Goal: Task Accomplishment & Management: Manage account settings

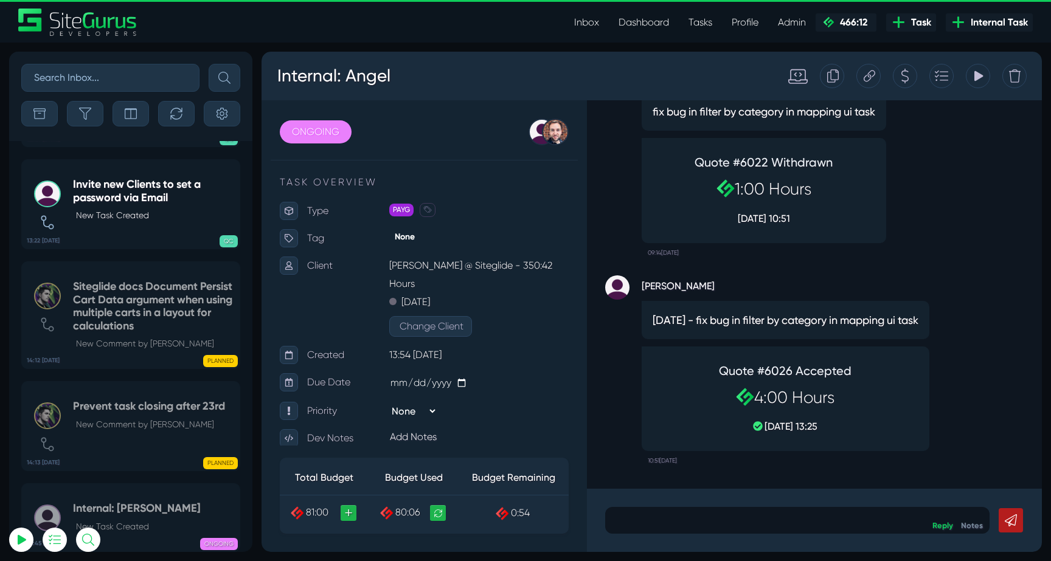
click at [582, 20] on link "Inbox" at bounding box center [586, 22] width 44 height 24
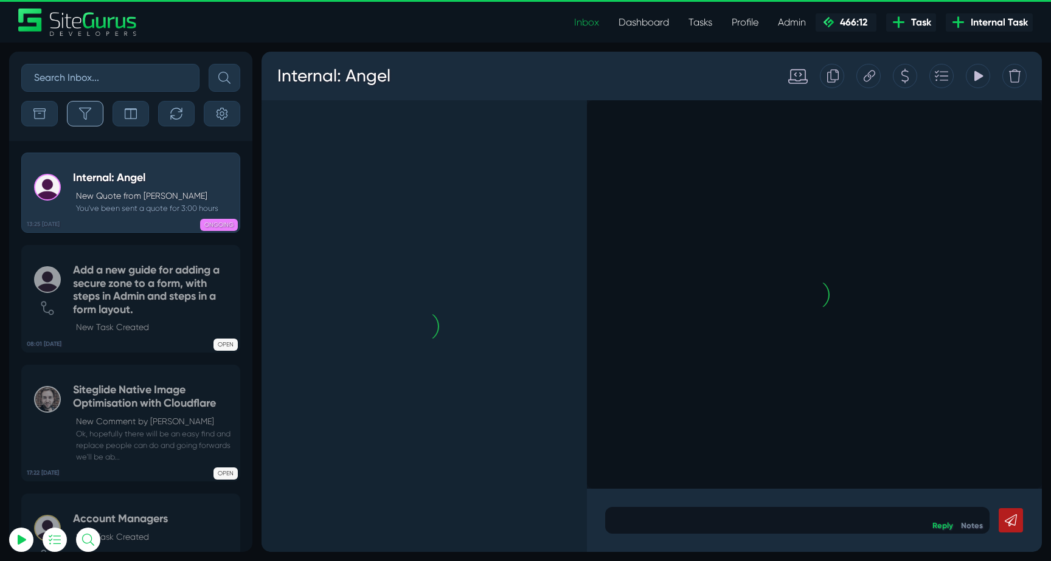
click at [88, 109] on icon "button" at bounding box center [85, 114] width 12 height 12
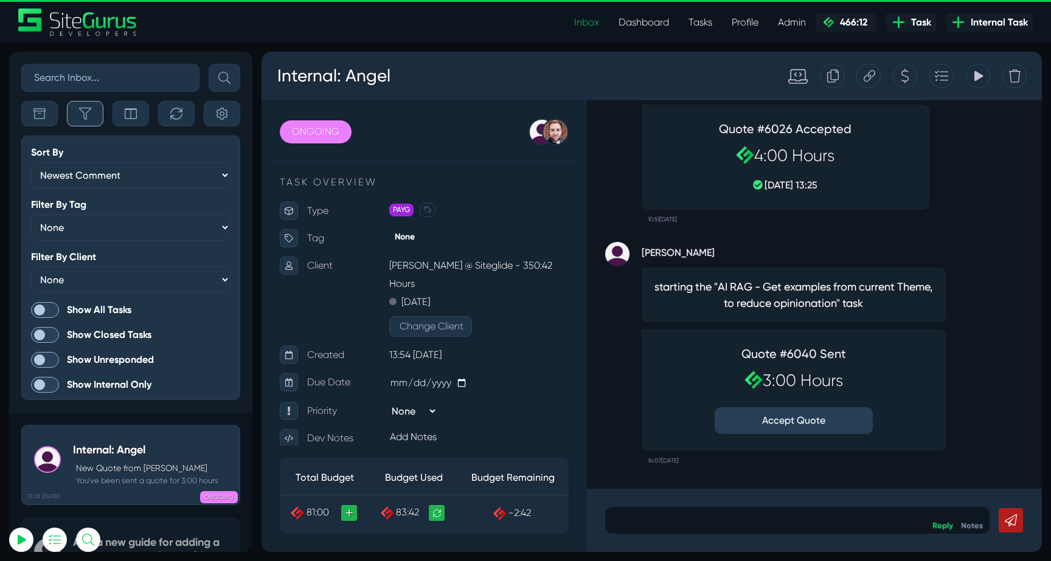
scroll to position [-3018, 0]
click at [54, 307] on span at bounding box center [45, 310] width 28 height 16
click at [0, 0] on input "Show All Tasks" at bounding box center [0, 0] width 0 height 0
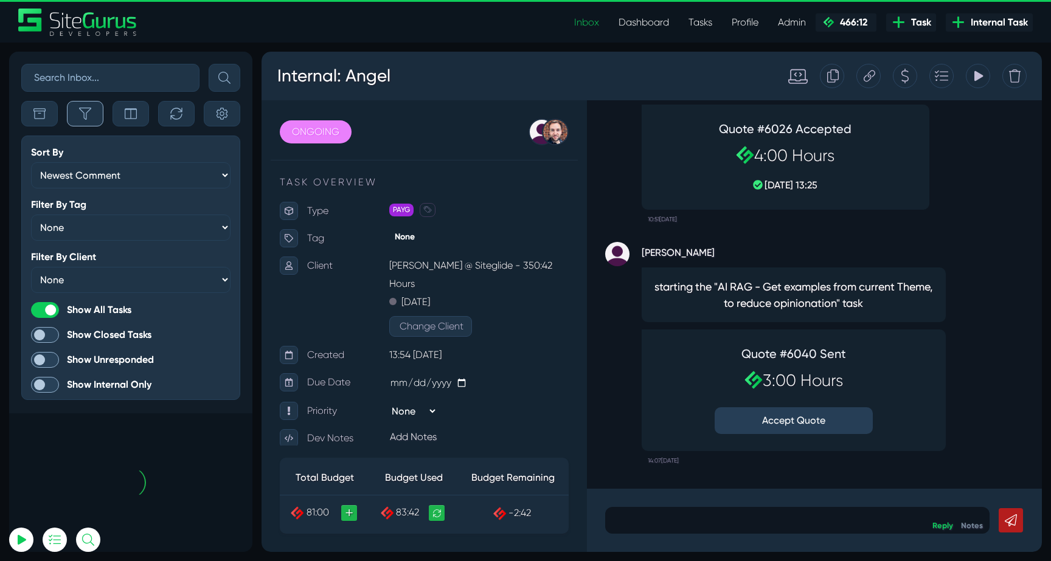
click at [90, 114] on icon "button" at bounding box center [85, 114] width 12 height 12
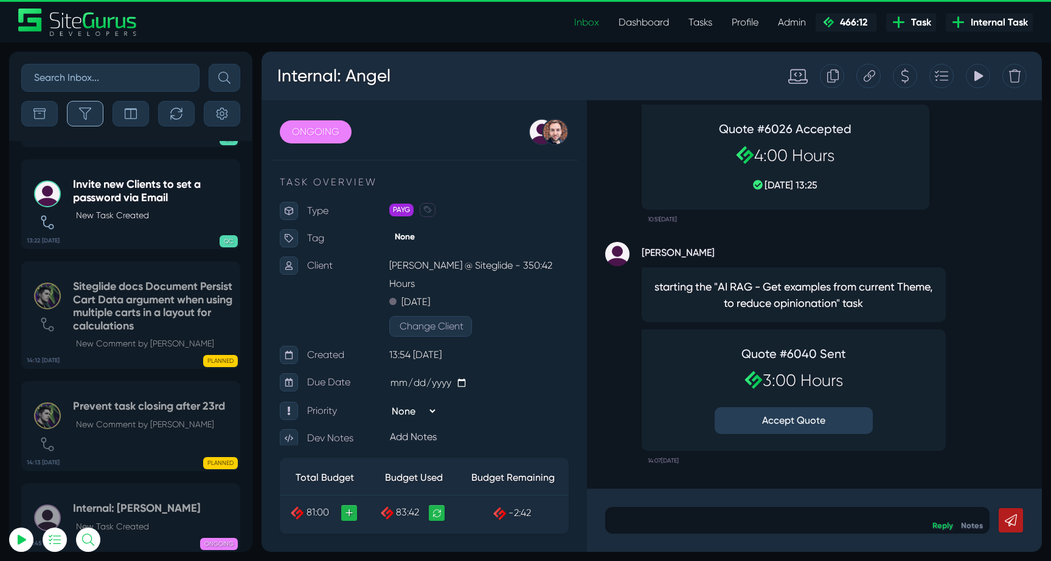
scroll to position [-48086, 0]
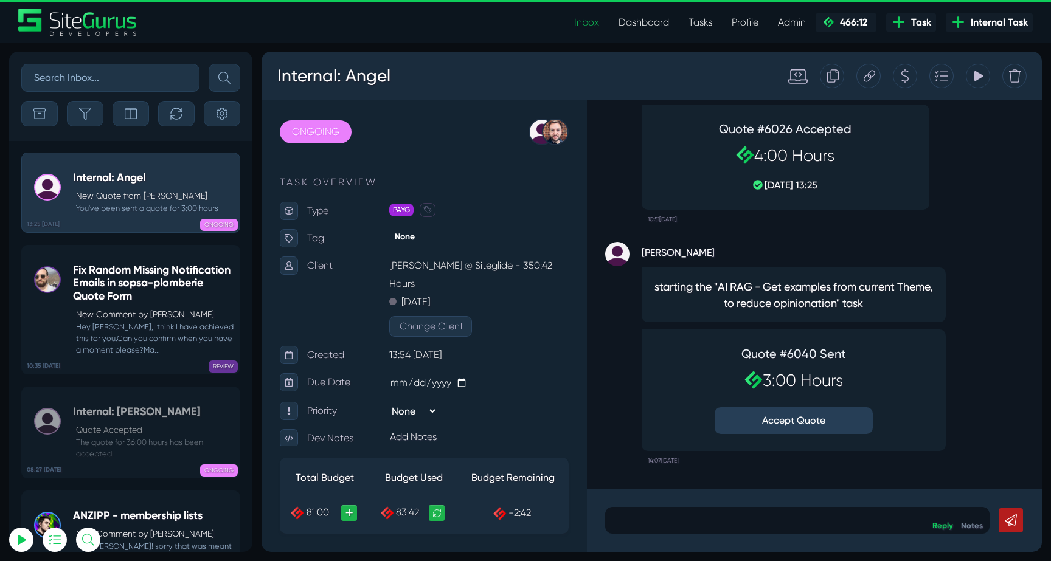
click at [810, 425] on button "Accept Quote" at bounding box center [794, 421] width 158 height 27
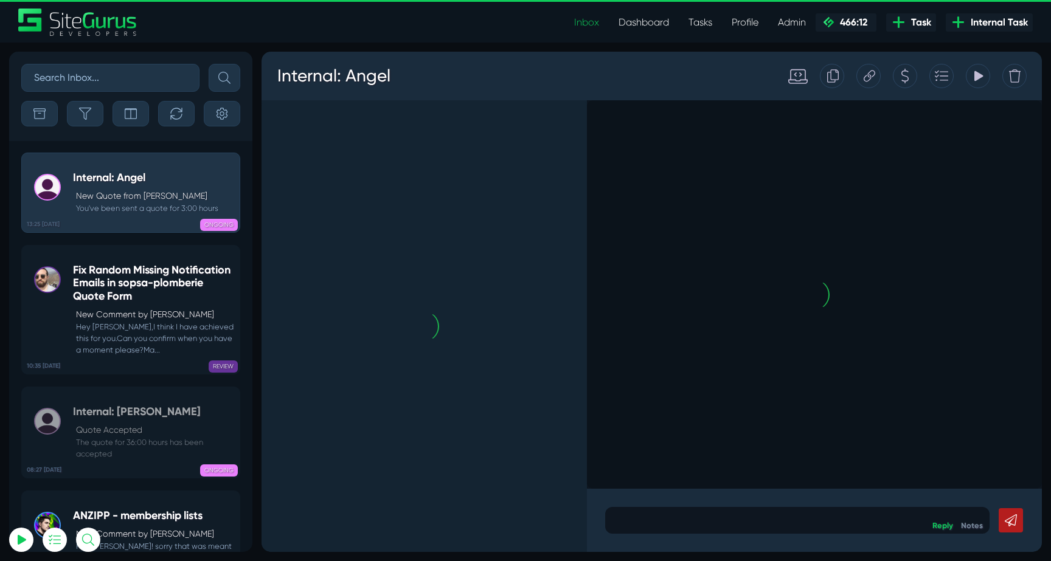
scroll to position [0, 0]
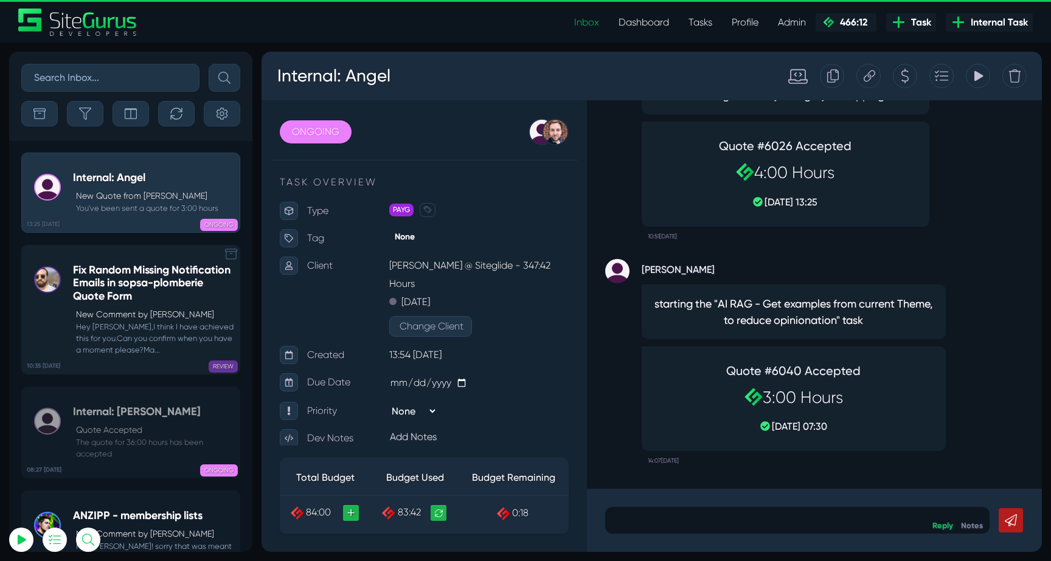
type input "[EMAIL_ADDRESS][DOMAIN_NAME]"
click at [142, 293] on h5 "Fix Random Missing Notification Emails in sopsa-plomberie Quote Form" at bounding box center [153, 284] width 161 height 40
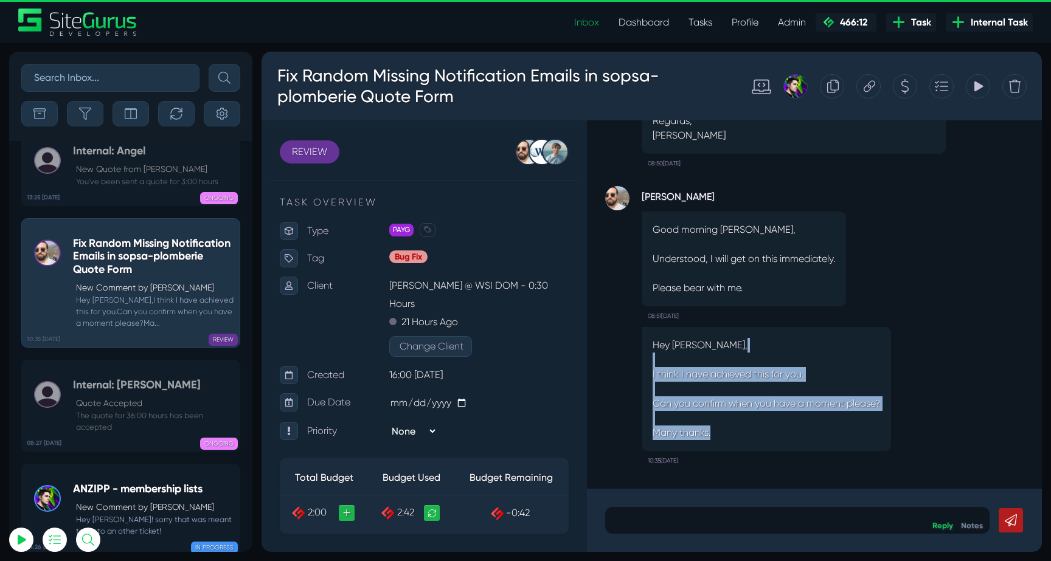
drag, startPoint x: 660, startPoint y: 367, endPoint x: 822, endPoint y: 433, distance: 175.4
click at [822, 433] on p "Hey [PERSON_NAME], I think I have achieved this for you. Can you confirm when y…" at bounding box center [766, 389] width 227 height 102
click at [824, 437] on p "Hey [PERSON_NAME], I think I have achieved this for you. Can you confirm when y…" at bounding box center [766, 389] width 227 height 102
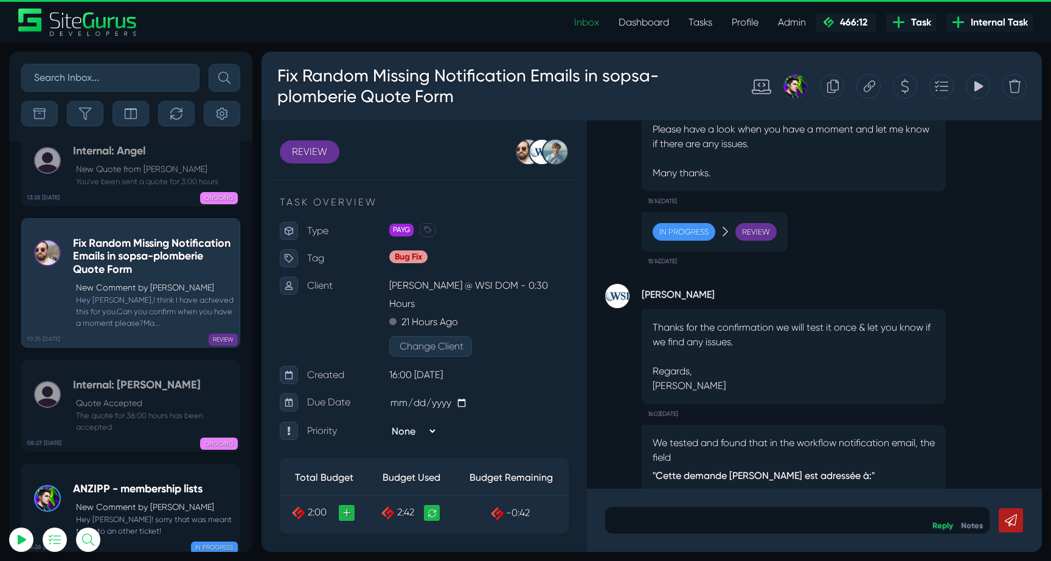
drag, startPoint x: 799, startPoint y: 341, endPoint x: 797, endPoint y: 286, distance: 55.4
click at [797, 291] on div "[PERSON_NAME] Thanks for the confirmation we will test it once & let you know i…" at bounding box center [794, 354] width 304 height 140
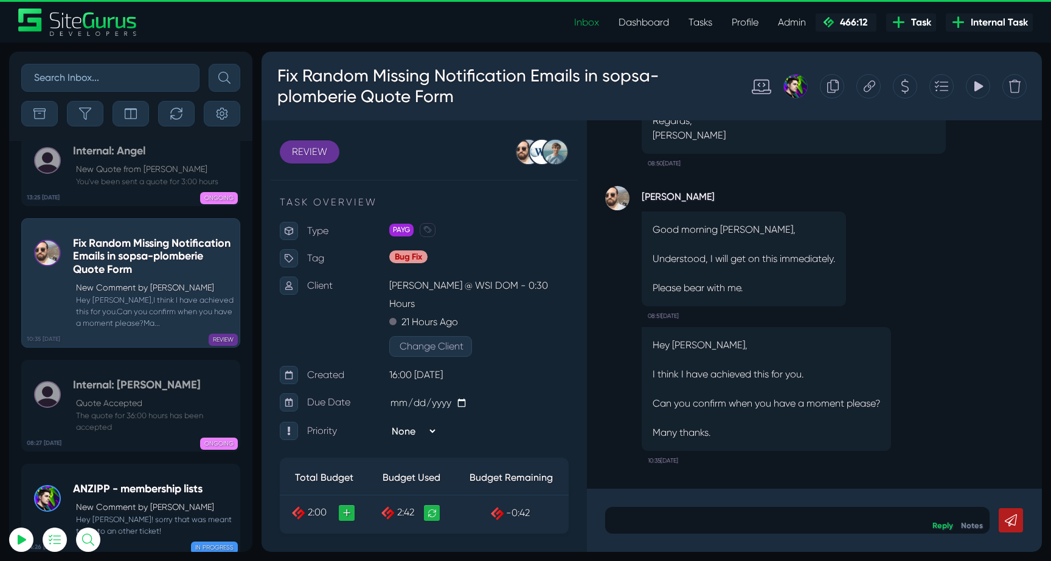
click at [802, 272] on p "Good morning [PERSON_NAME], Understood, I will get on this immediately. Please …" at bounding box center [744, 259] width 182 height 73
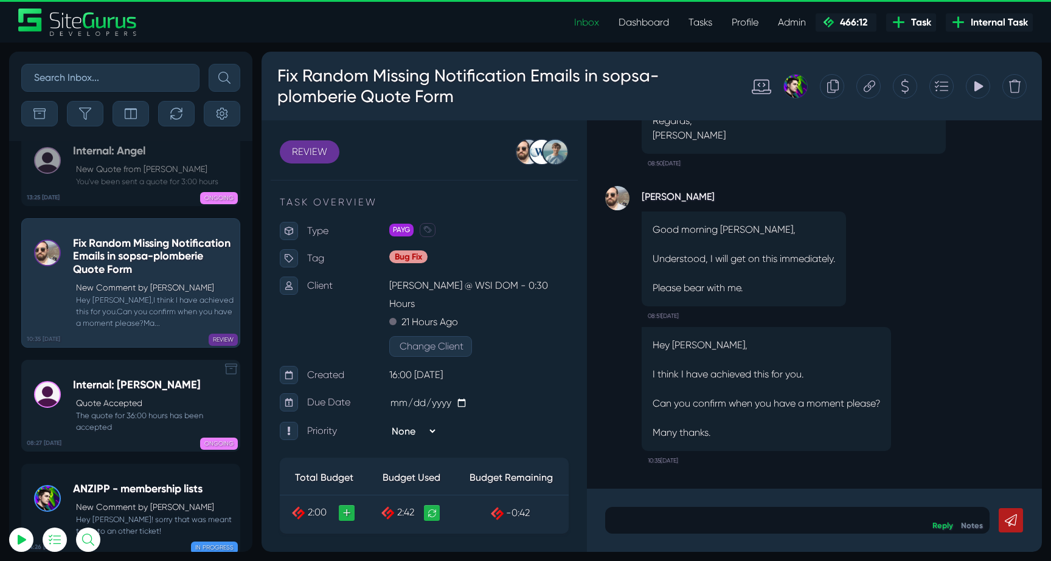
click at [129, 397] on p "Quote Accepted" at bounding box center [155, 403] width 158 height 13
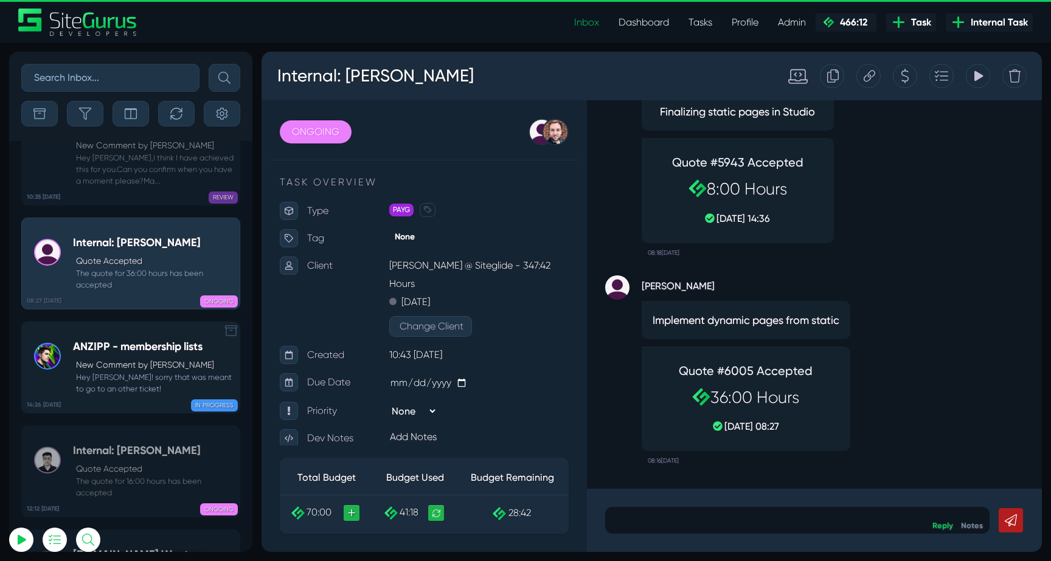
click at [128, 372] on small "Hey [PERSON_NAME]! sorry that was meant to go to an other ticket!" at bounding box center [153, 383] width 161 height 23
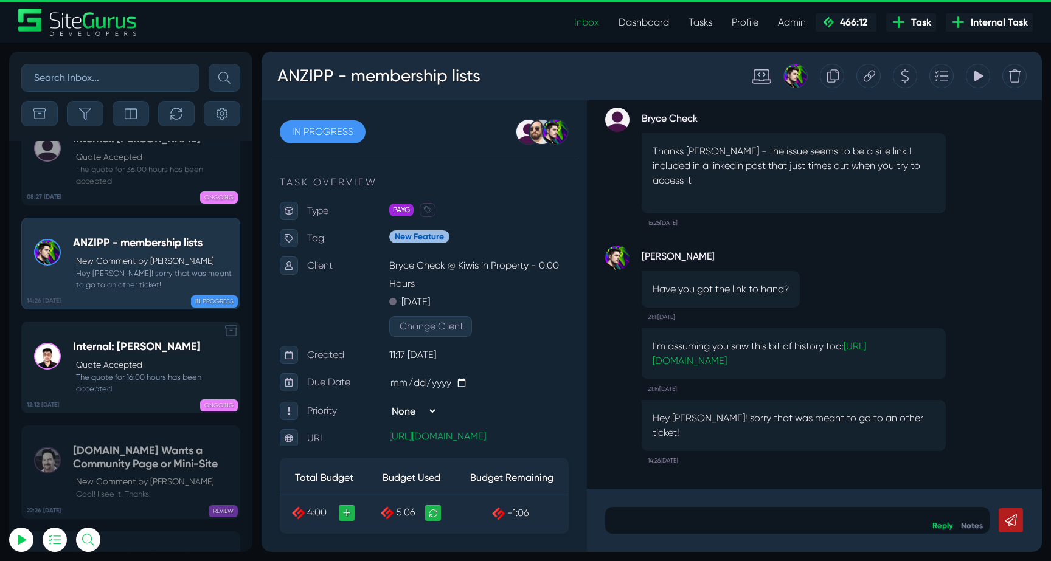
click at [167, 372] on small "The quote for 16:00 hours has been accepted" at bounding box center [153, 383] width 161 height 23
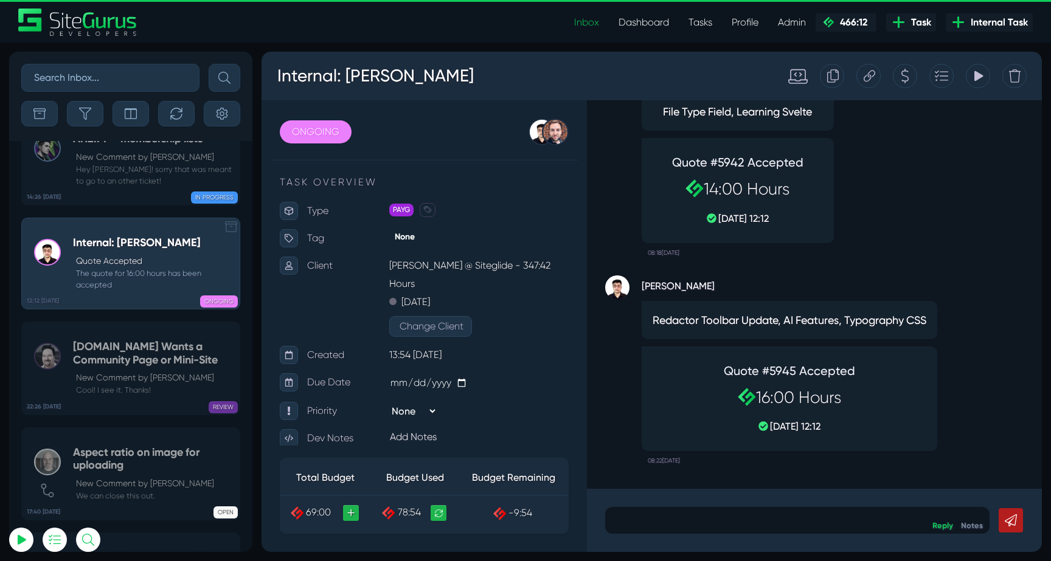
click at [167, 384] on small "Cool! I see it. Thanks!" at bounding box center [153, 390] width 161 height 12
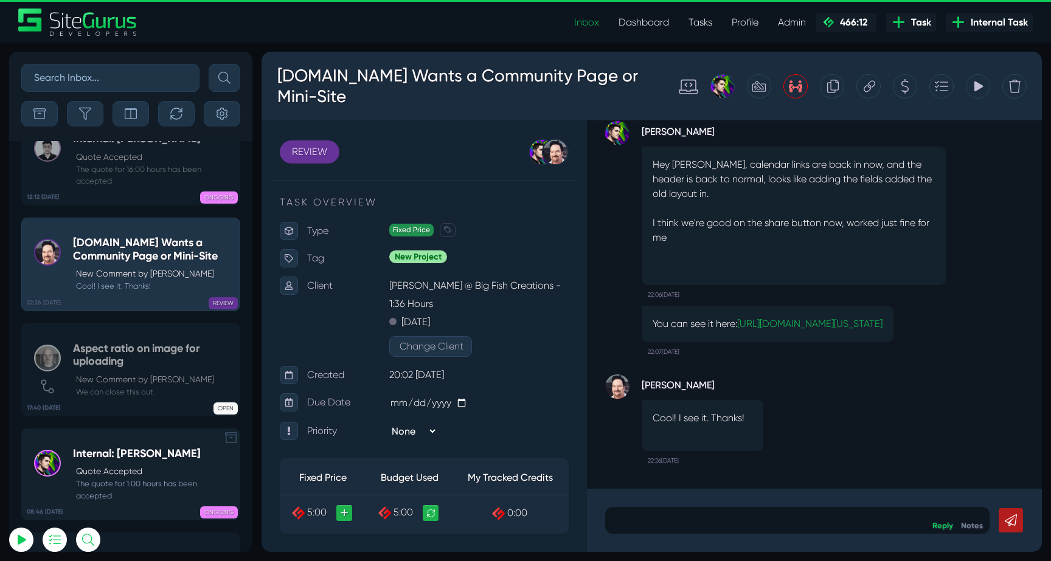
click at [119, 448] on h5 "Internal: [PERSON_NAME]" at bounding box center [153, 454] width 161 height 13
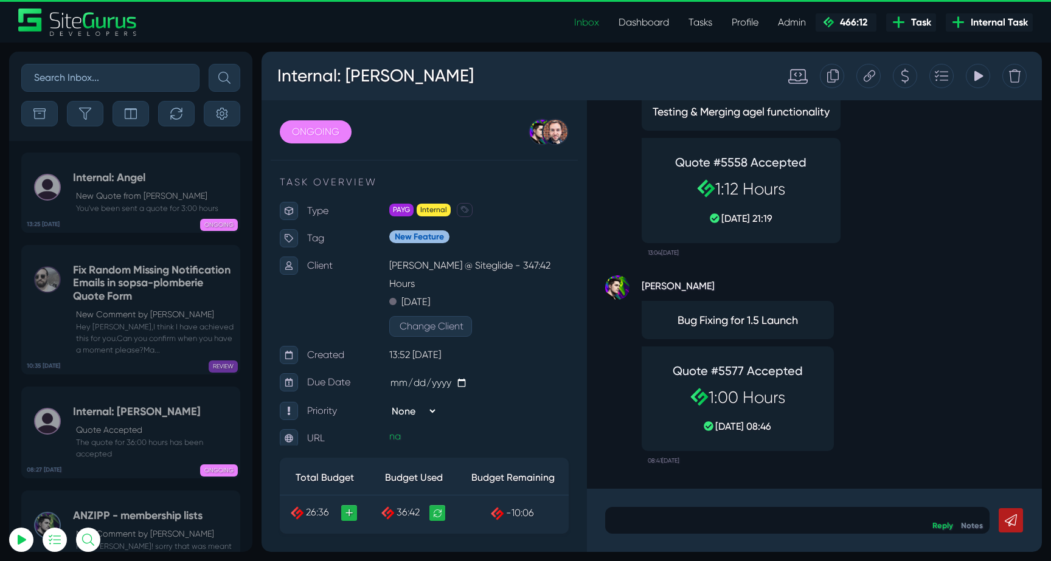
scroll to position [-48086, 0]
click at [115, 172] on h5 "Internal: Angel" at bounding box center [145, 178] width 145 height 13
